Goal: Navigation & Orientation: Find specific page/section

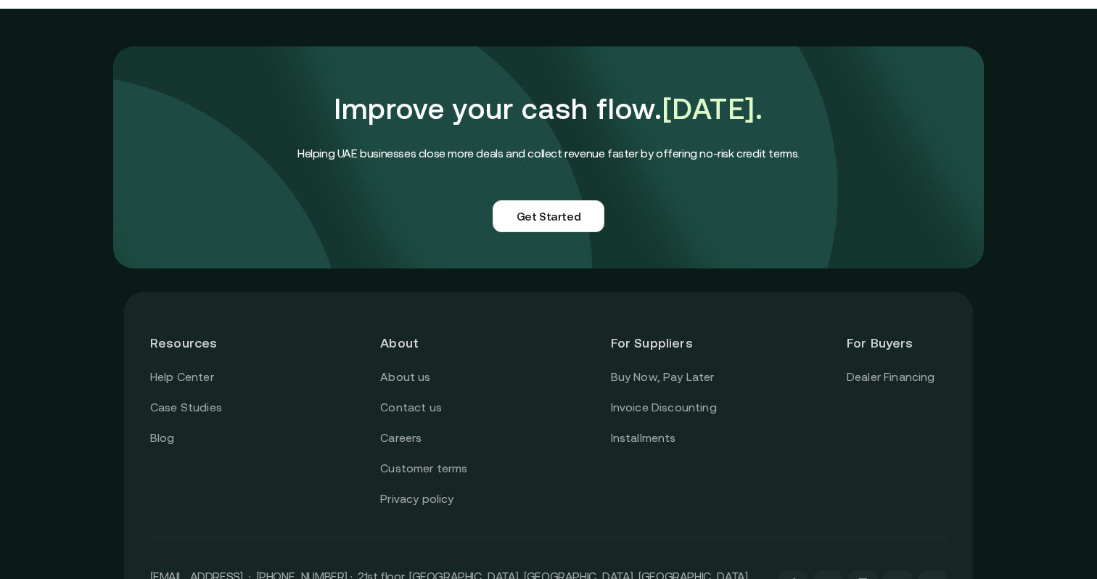
scroll to position [3611, 0]
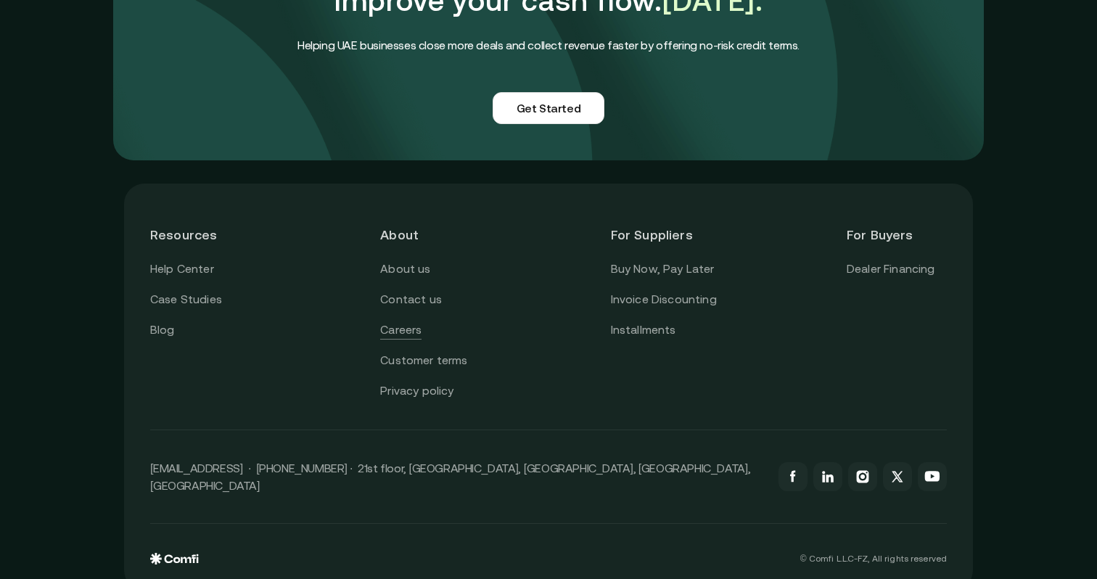
click at [410, 321] on link "Careers" at bounding box center [400, 330] width 41 height 19
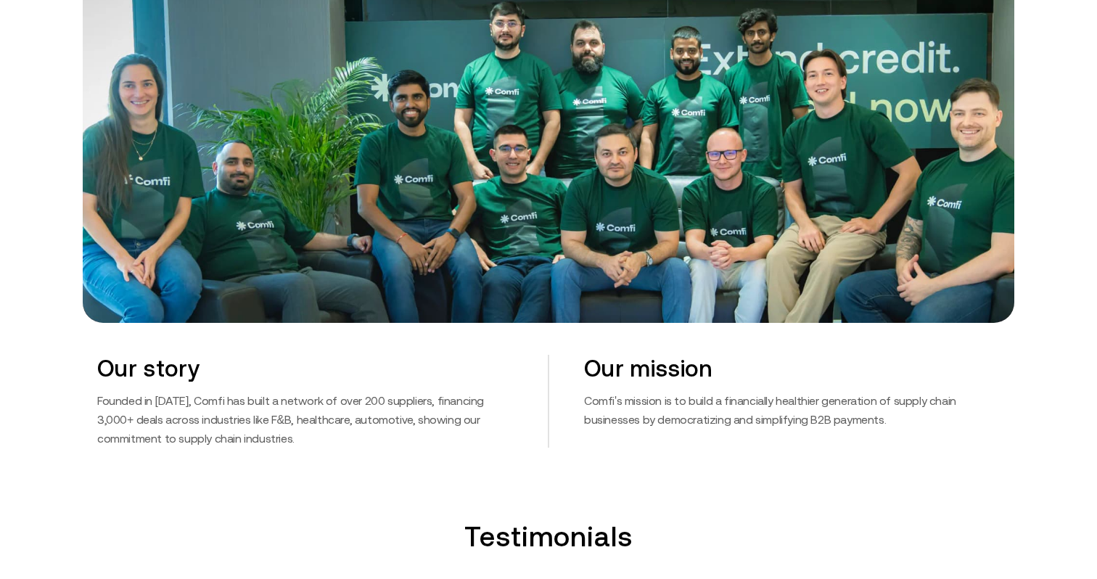
scroll to position [0, 0]
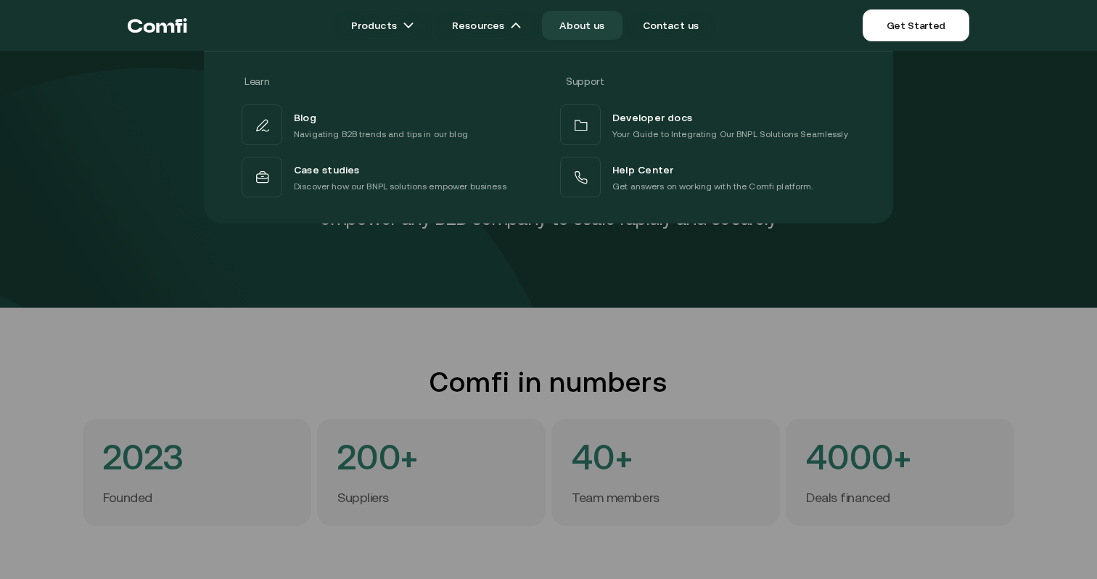
click at [488, 283] on div at bounding box center [548, 340] width 1097 height 579
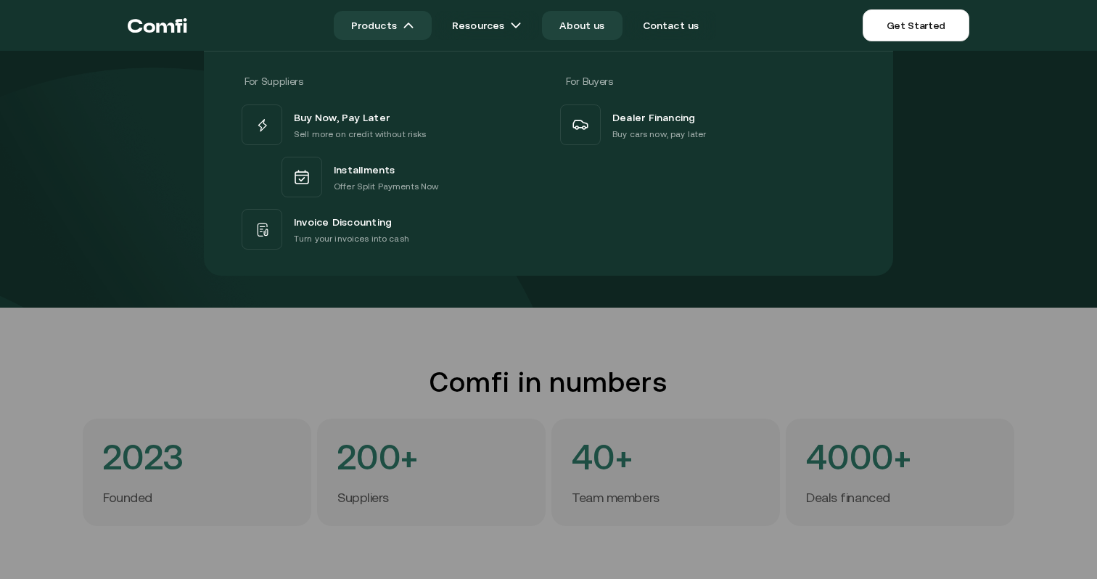
click at [381, 36] on link "Products" at bounding box center [383, 25] width 98 height 29
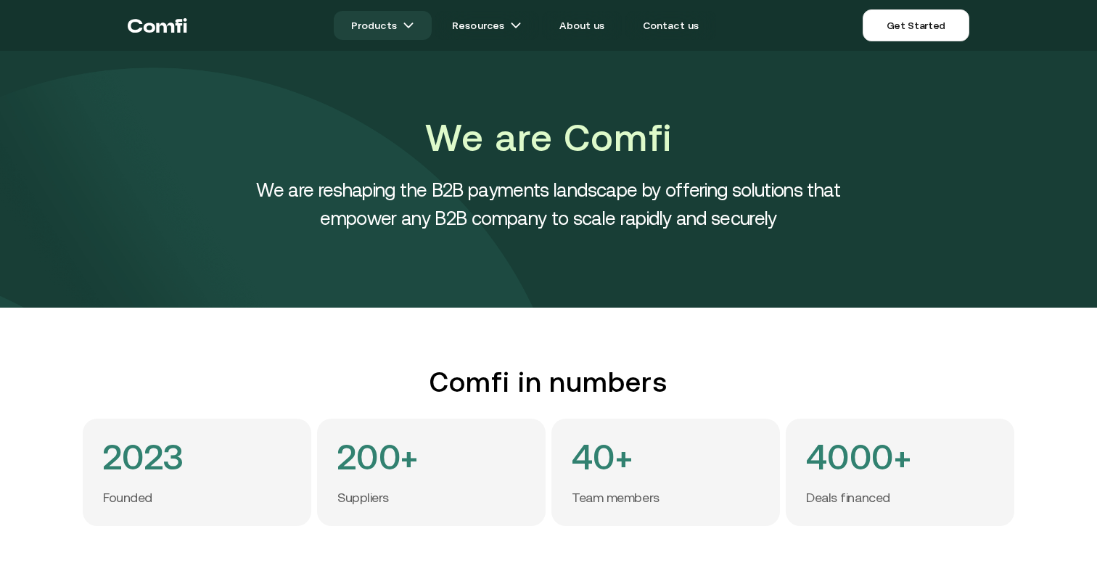
click at [381, 36] on link "Products" at bounding box center [383, 25] width 98 height 29
click at [407, 33] on link "Products" at bounding box center [383, 25] width 98 height 29
click at [414, 28] on img at bounding box center [409, 26] width 12 height 12
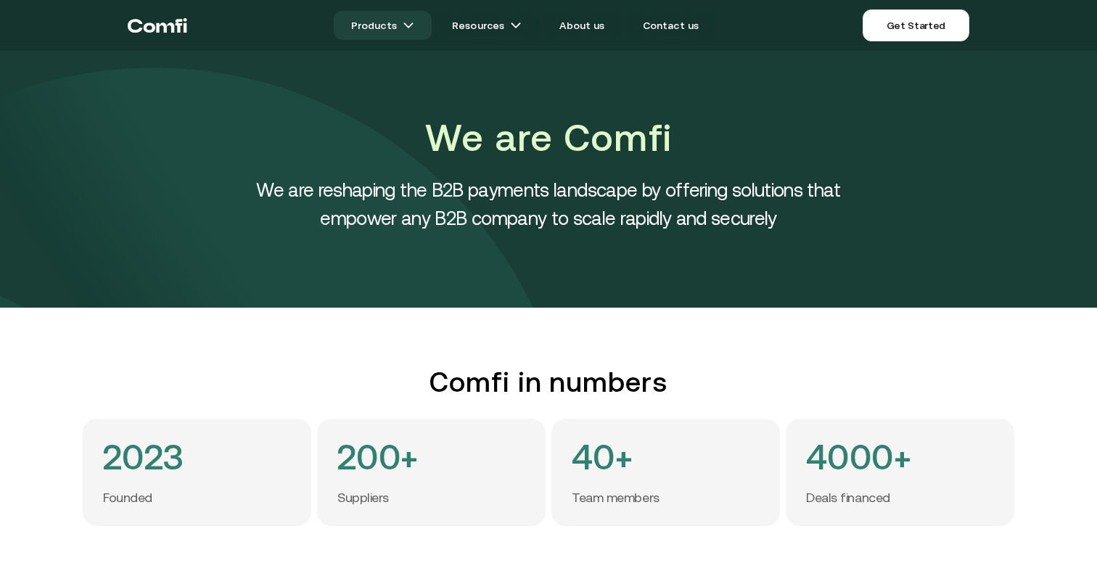
click at [414, 28] on img at bounding box center [409, 26] width 12 height 12
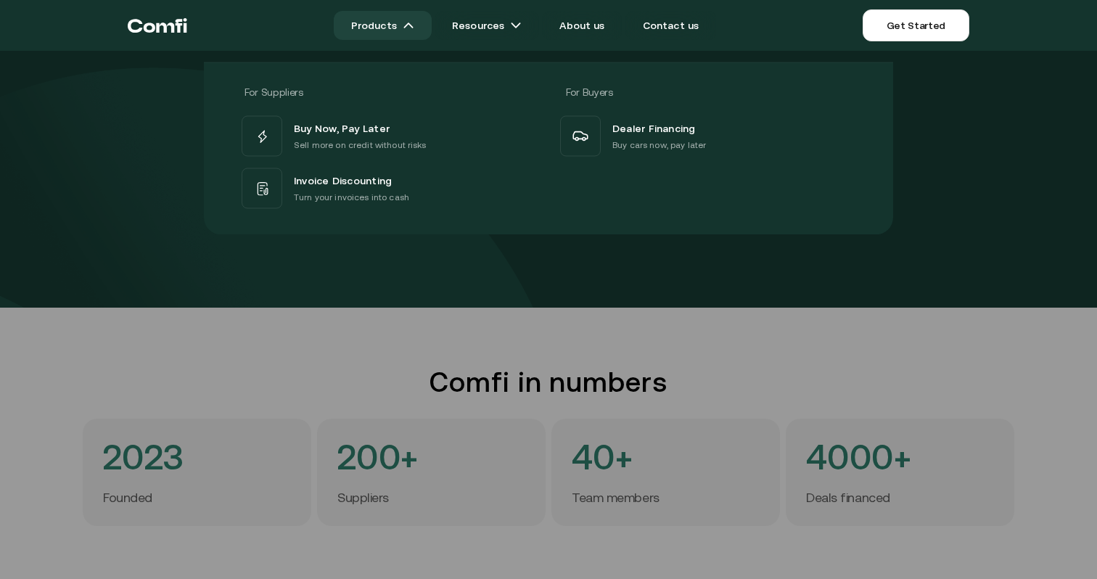
click at [414, 15] on link "Products" at bounding box center [383, 25] width 98 height 29
